Goal: Information Seeking & Learning: Learn about a topic

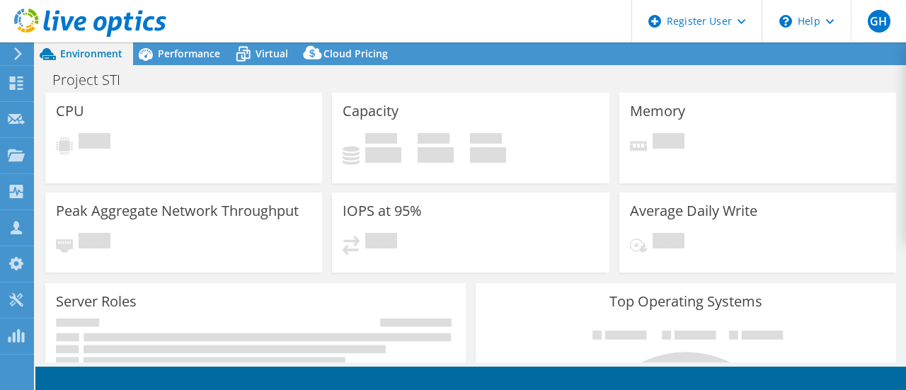
select select "USD"
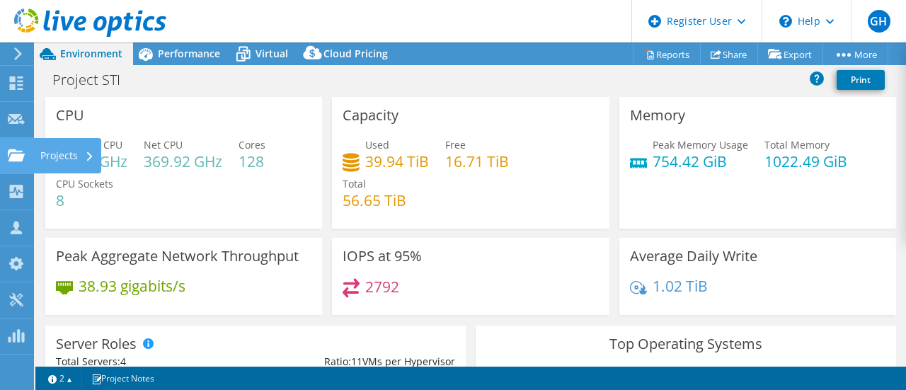
click at [50, 152] on div "Projects" at bounding box center [67, 155] width 68 height 35
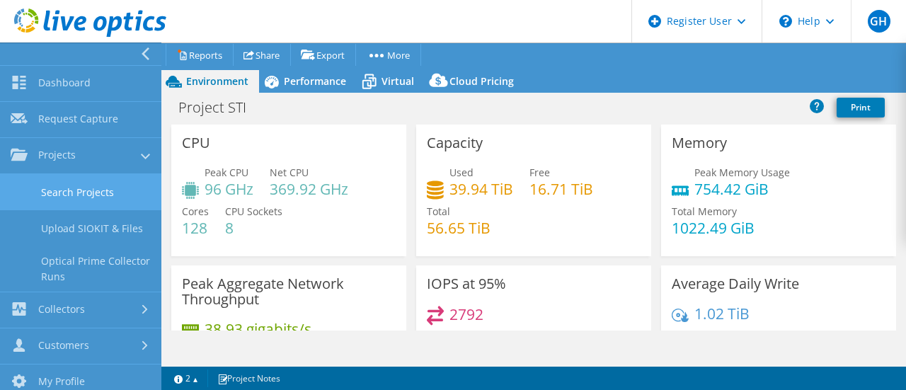
click at [78, 184] on link "Search Projects" at bounding box center [80, 192] width 161 height 36
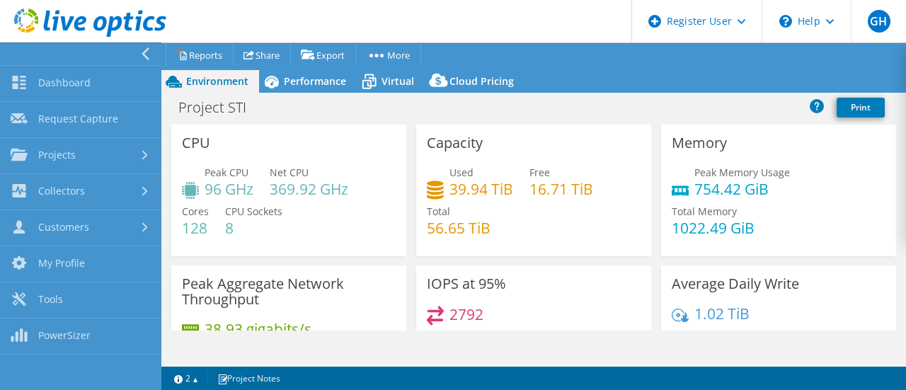
click at [78, 184] on link "Collectors" at bounding box center [80, 192] width 161 height 36
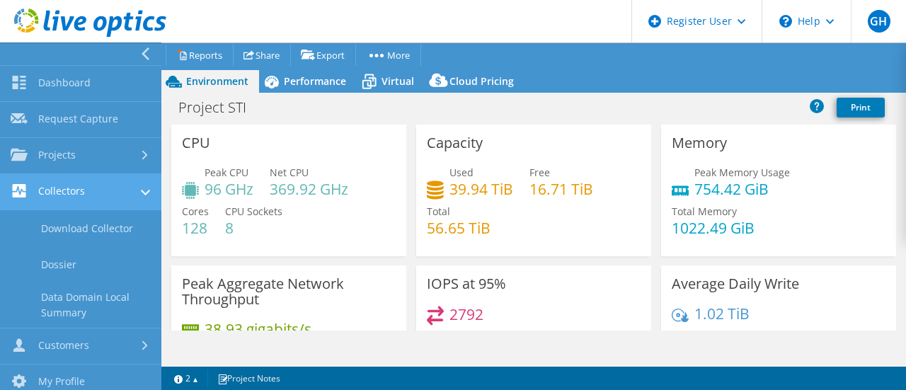
click at [81, 193] on link "Collectors" at bounding box center [80, 192] width 161 height 36
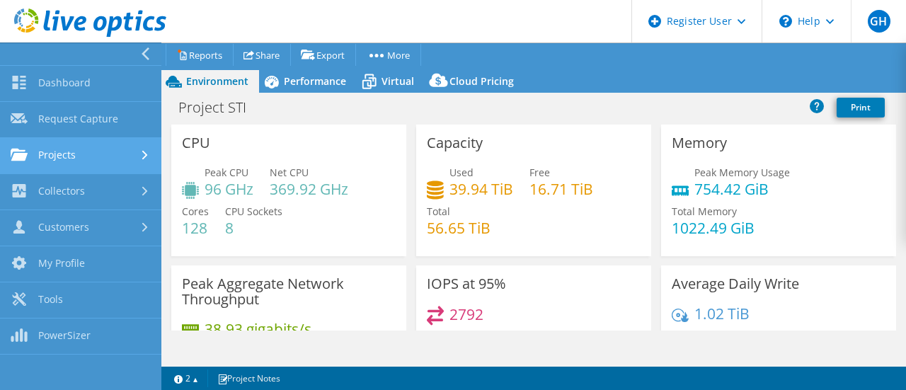
click at [91, 158] on link "Projects" at bounding box center [80, 156] width 161 height 36
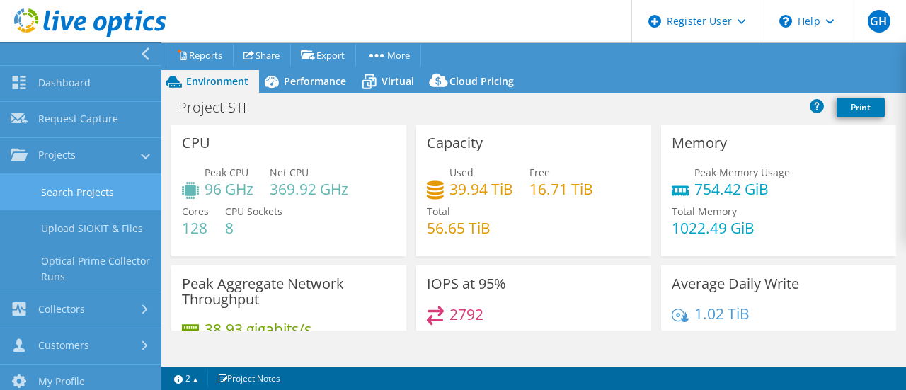
click at [82, 186] on link "Search Projects" at bounding box center [80, 192] width 161 height 36
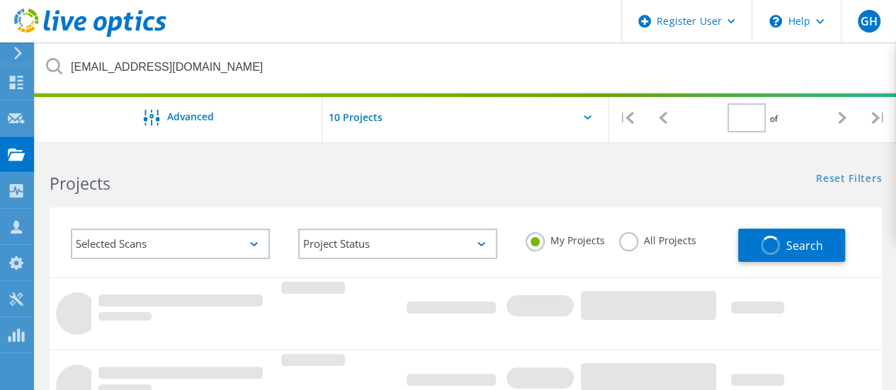
type input "1"
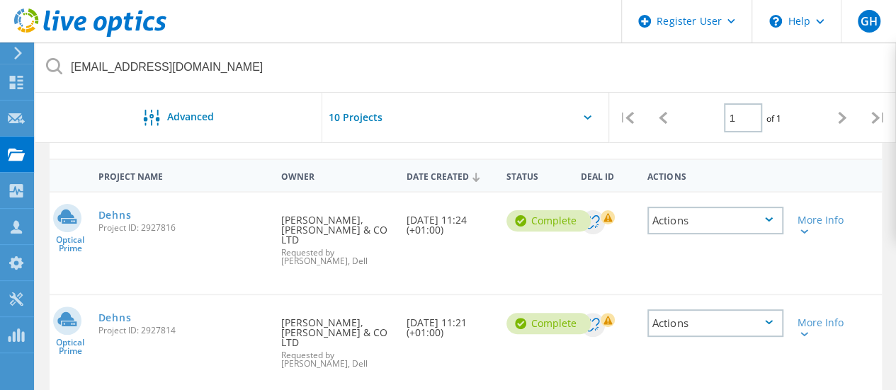
scroll to position [122, 0]
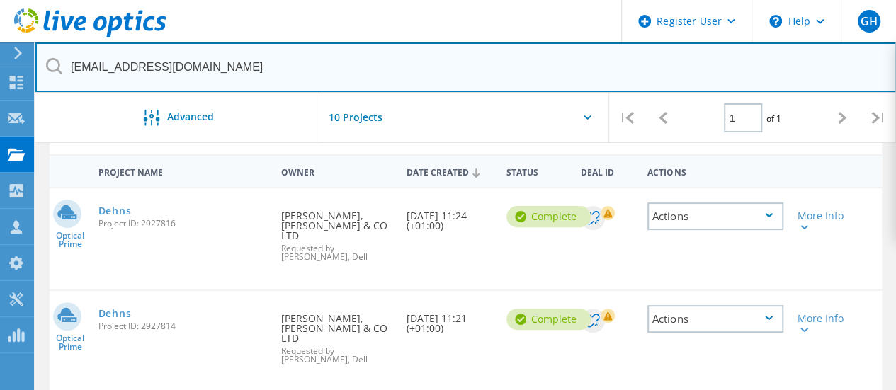
drag, startPoint x: 201, startPoint y: 68, endPoint x: 0, endPoint y: 57, distance: 201.4
click at [0, 57] on div "Register User \n Help Explore Helpful Articles Contact Support GH Dell User Gar…" at bounding box center [448, 304] width 896 height 549
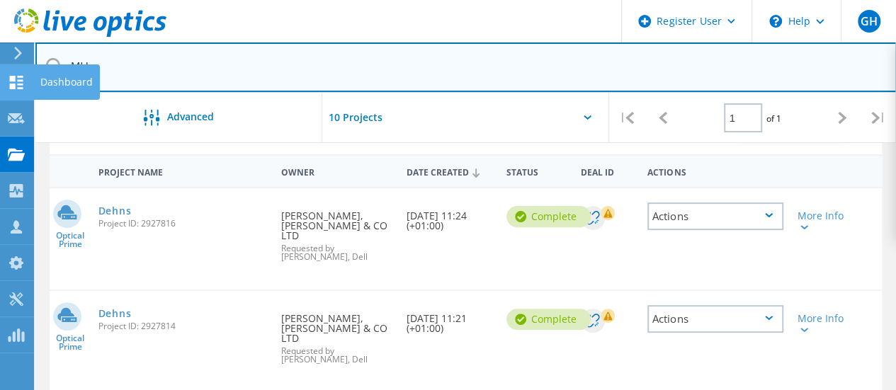
type input "M"
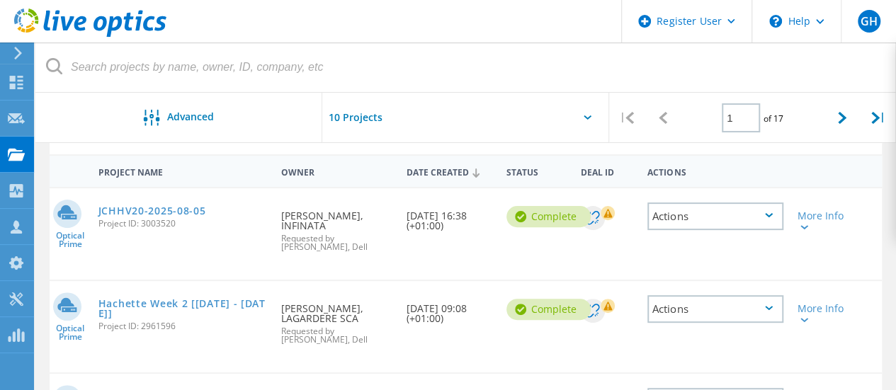
click at [358, 120] on input "text" at bounding box center [393, 118] width 142 height 50
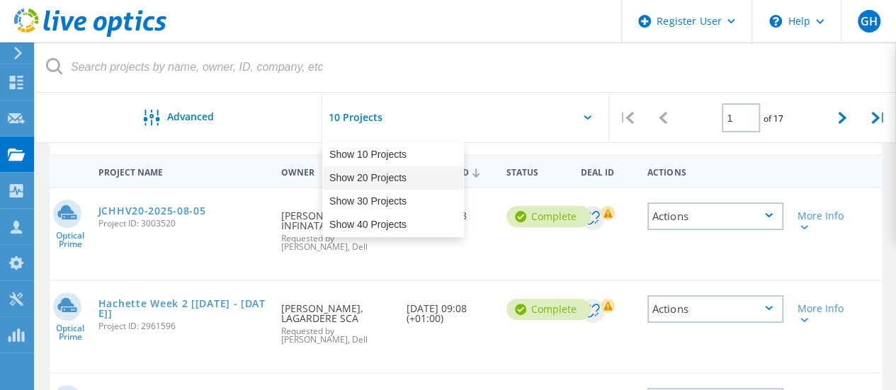
click at [375, 176] on div "Show 20 Projects" at bounding box center [393, 177] width 140 height 23
type input "Show 20 Projects"
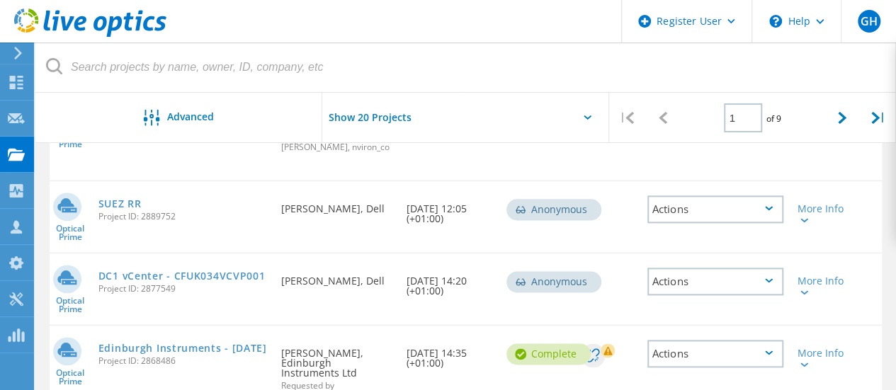
scroll to position [798, 0]
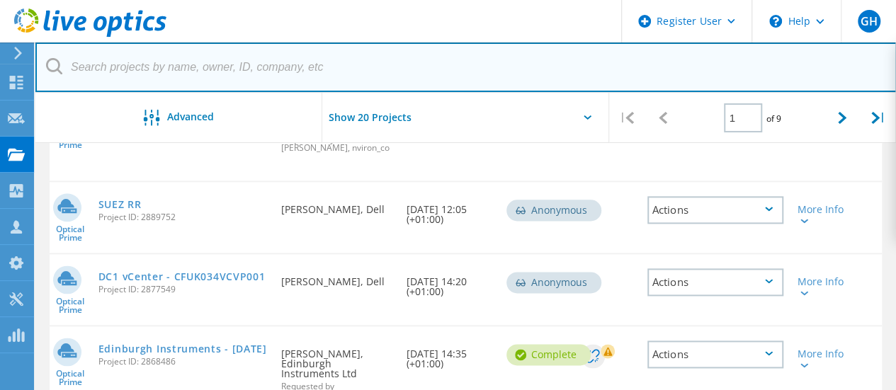
click at [103, 70] on input "text" at bounding box center [465, 67] width 861 height 50
type input "2965716"
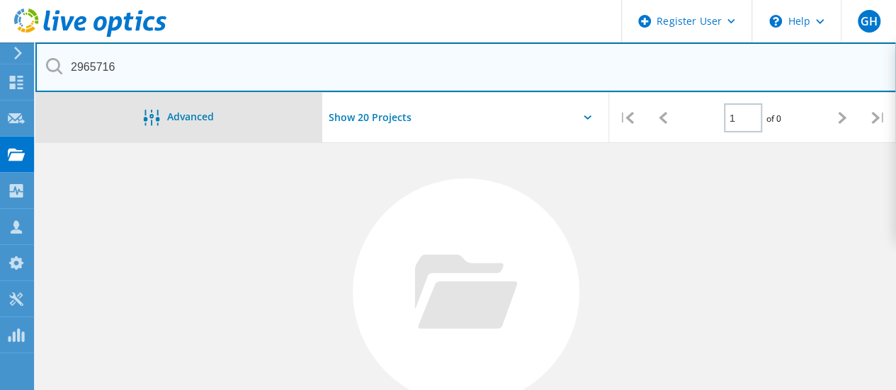
scroll to position [0, 0]
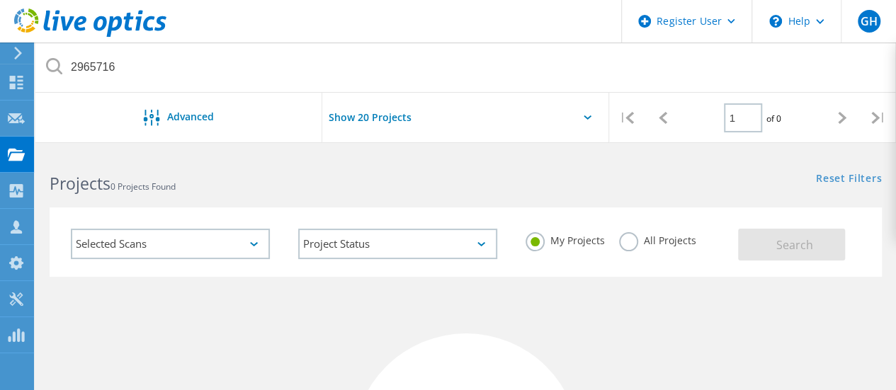
click at [623, 241] on label "All Projects" at bounding box center [657, 238] width 77 height 13
click at [0, 0] on input "All Projects" at bounding box center [0, 0] width 0 height 0
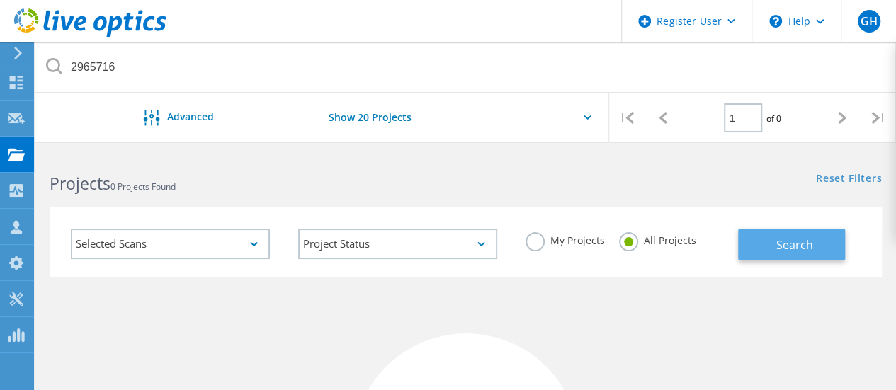
click at [787, 244] on span "Search" at bounding box center [794, 245] width 37 height 16
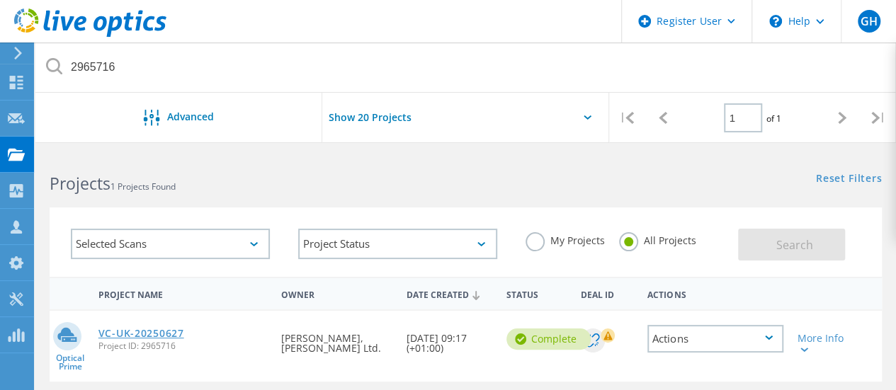
click at [148, 329] on link "VC-UK-20250627" at bounding box center [141, 334] width 86 height 10
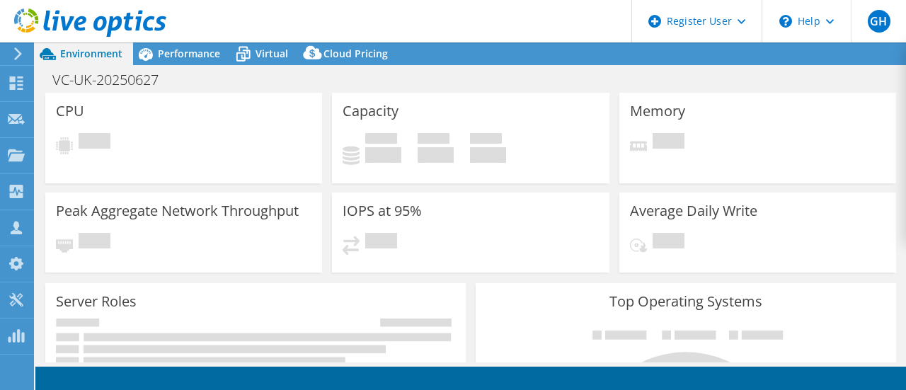
select select "USEast"
select select "USD"
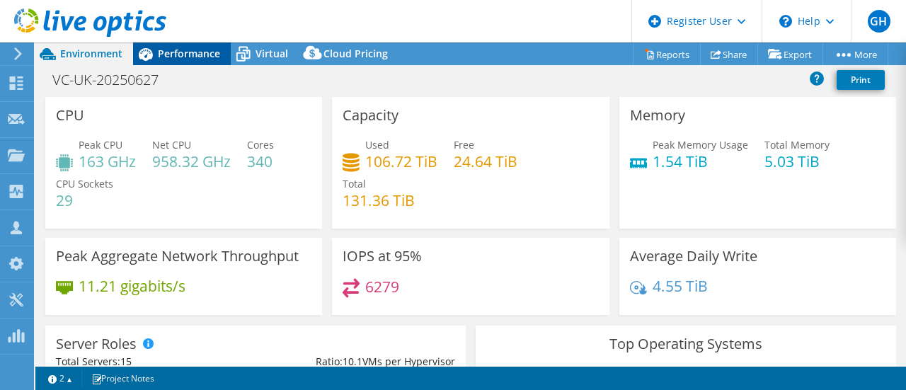
click at [195, 49] on span "Performance" at bounding box center [189, 53] width 62 height 13
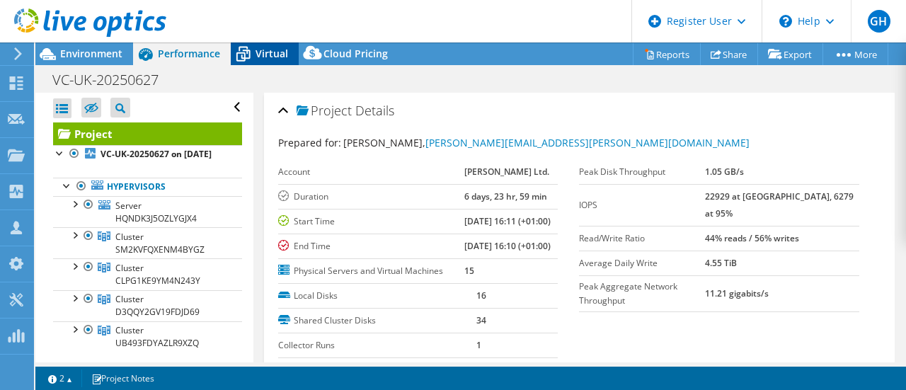
click at [269, 46] on div "Virtual" at bounding box center [265, 53] width 68 height 23
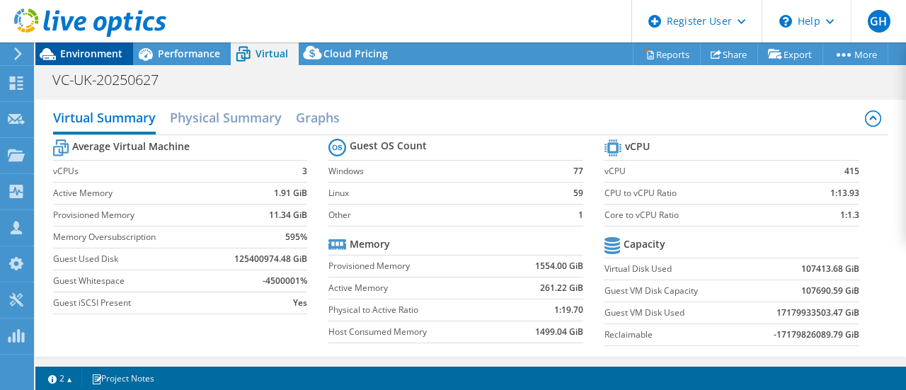
click at [91, 47] on span "Environment" at bounding box center [91, 53] width 62 height 13
